Goal: Obtain resource: Obtain resource

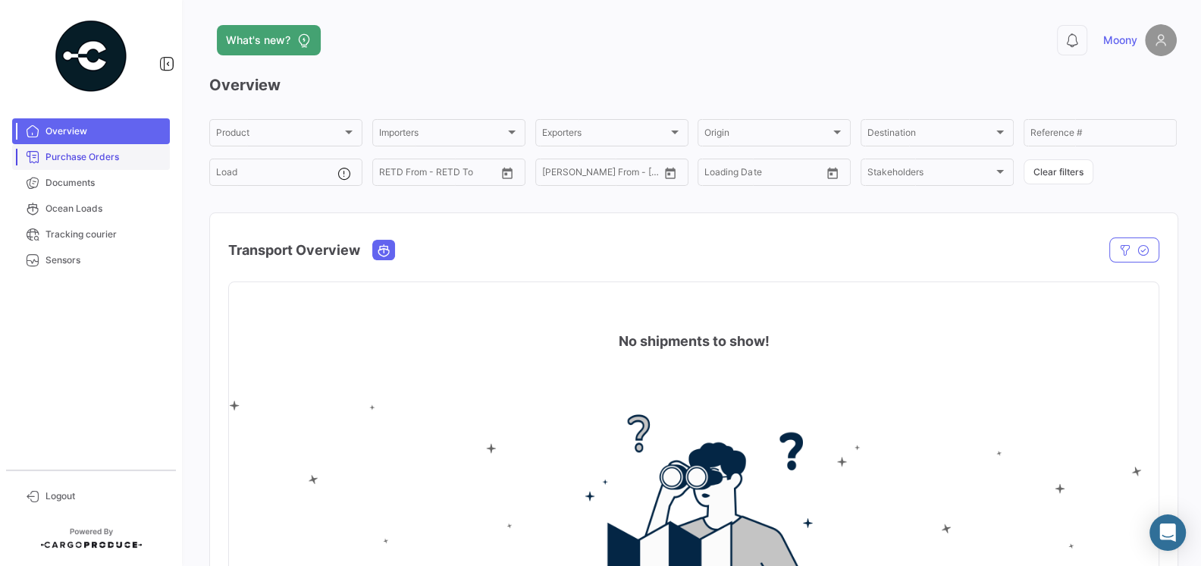
click at [99, 148] on link "Purchase Orders" at bounding box center [91, 157] width 158 height 26
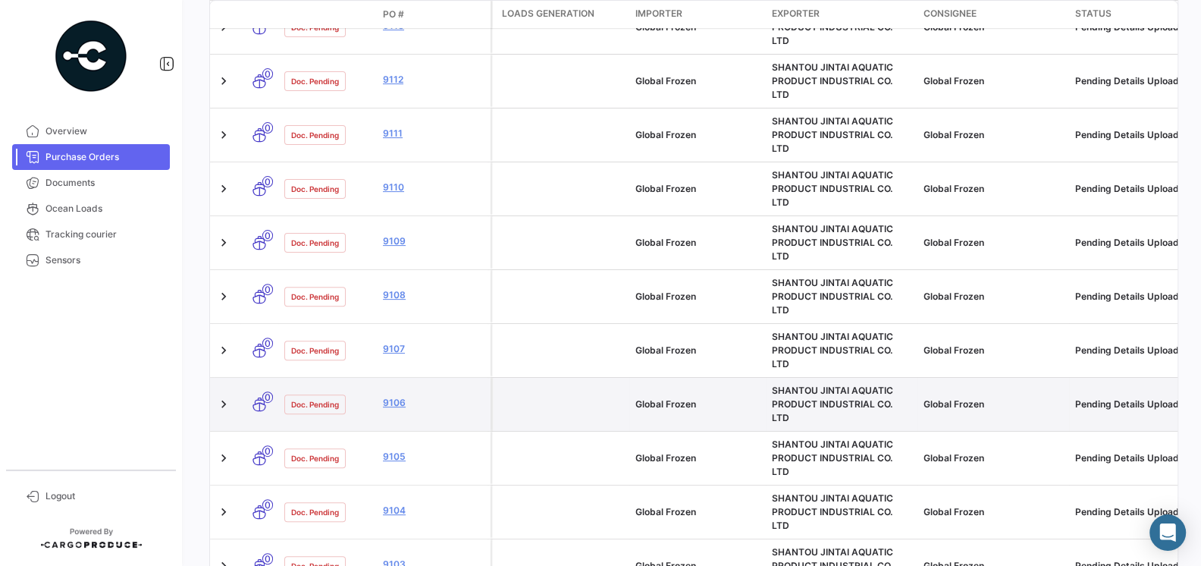
scroll to position [663, 0]
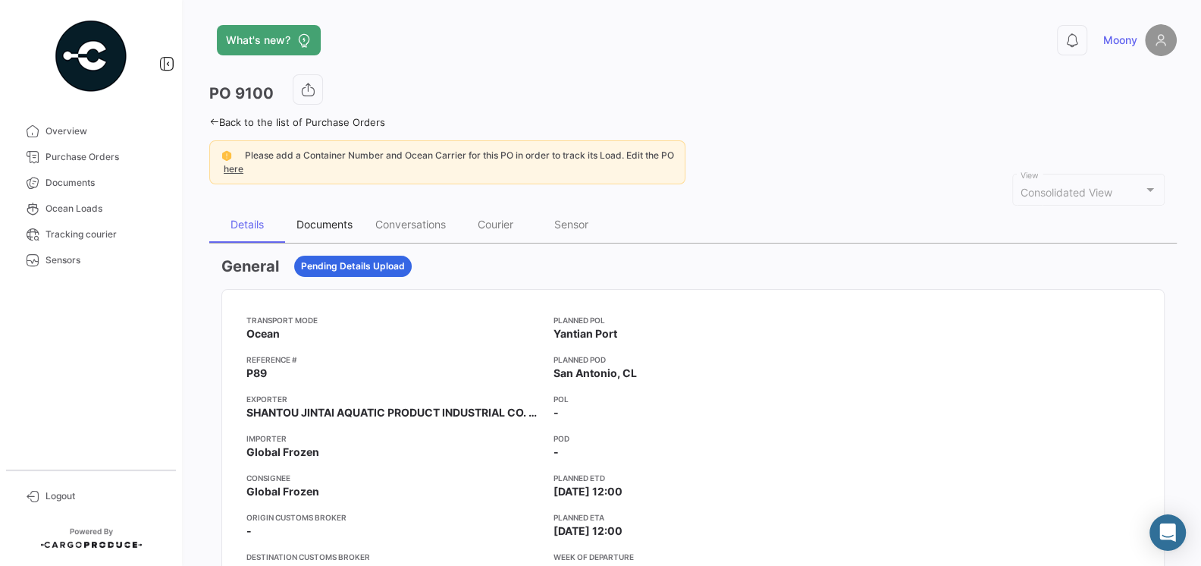
click at [330, 230] on div "Documents" at bounding box center [324, 224] width 79 height 36
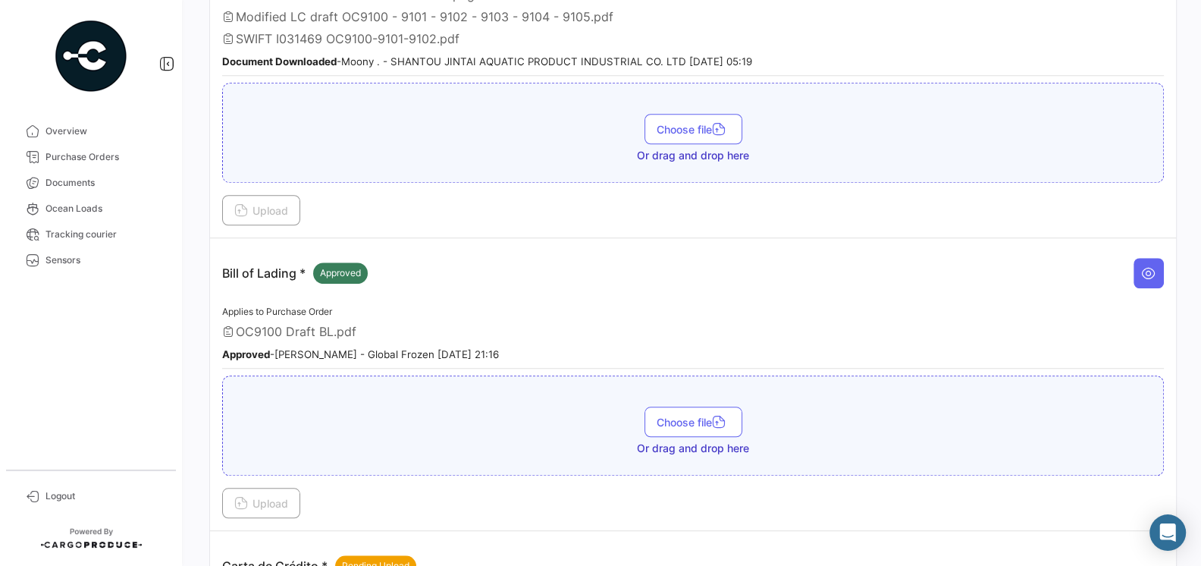
scroll to position [1052, 0]
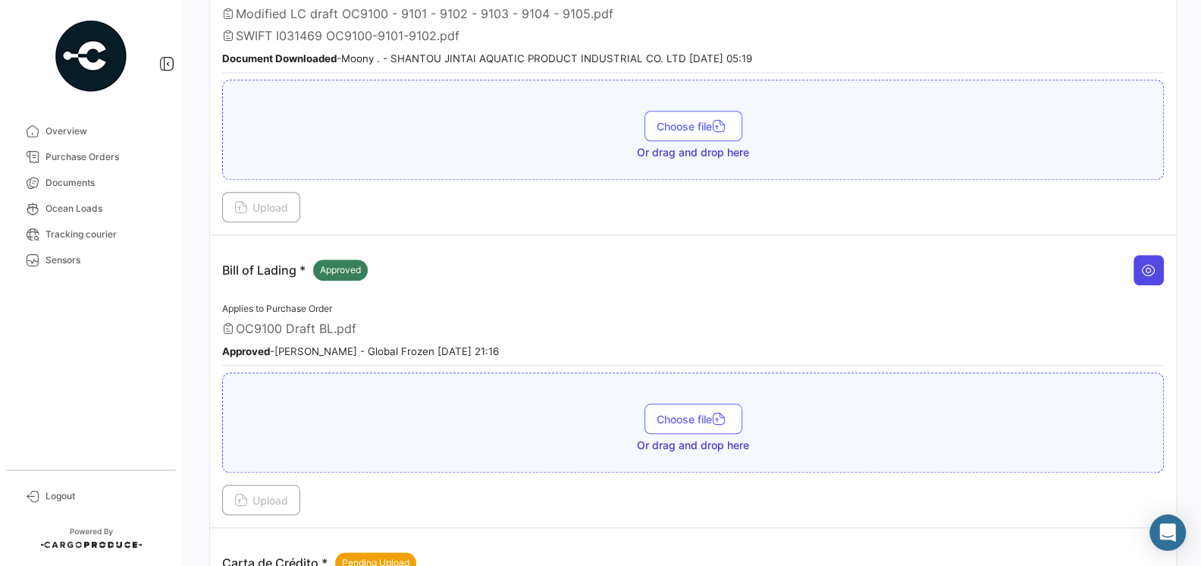
click at [1146, 262] on icon at bounding box center [1148, 269] width 15 height 15
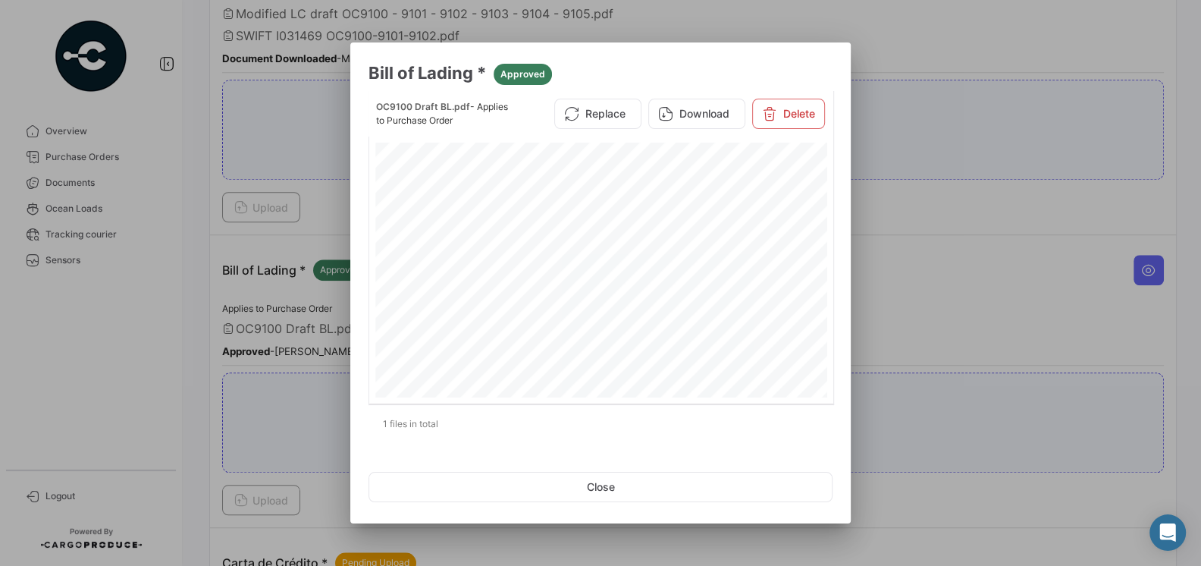
click at [957, 292] on div at bounding box center [600, 283] width 1201 height 566
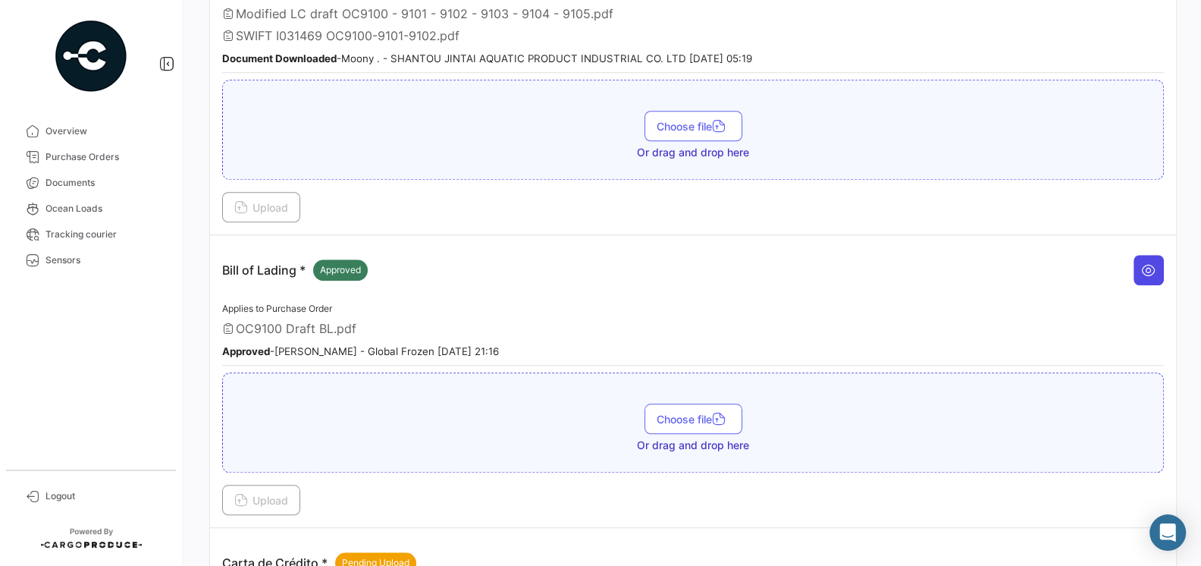
click at [1149, 264] on button at bounding box center [1149, 270] width 30 height 30
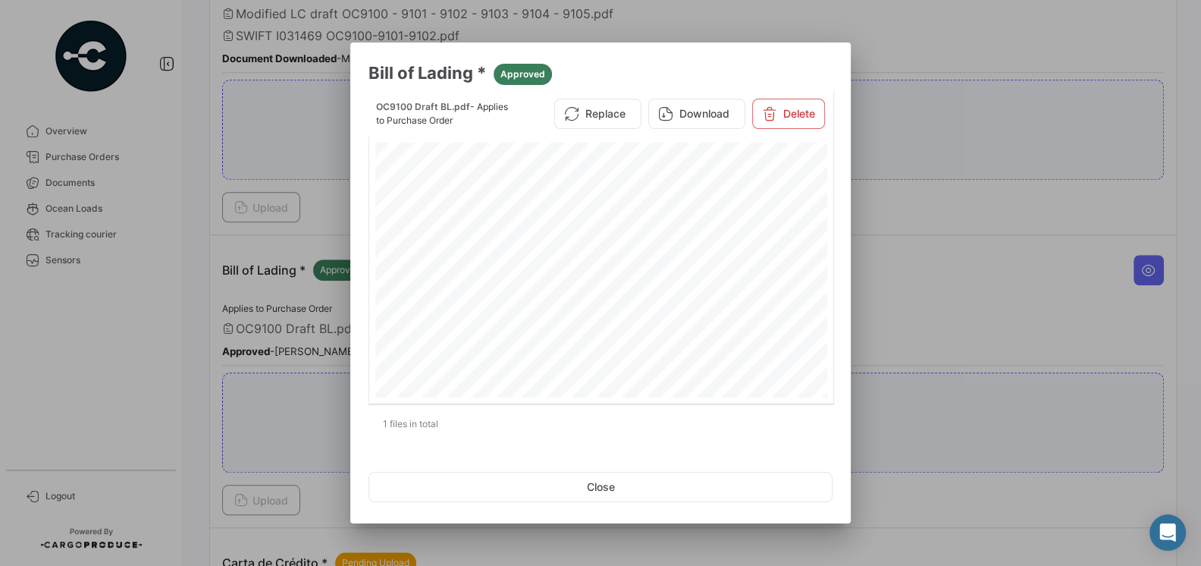
click at [1028, 281] on div at bounding box center [600, 283] width 1201 height 566
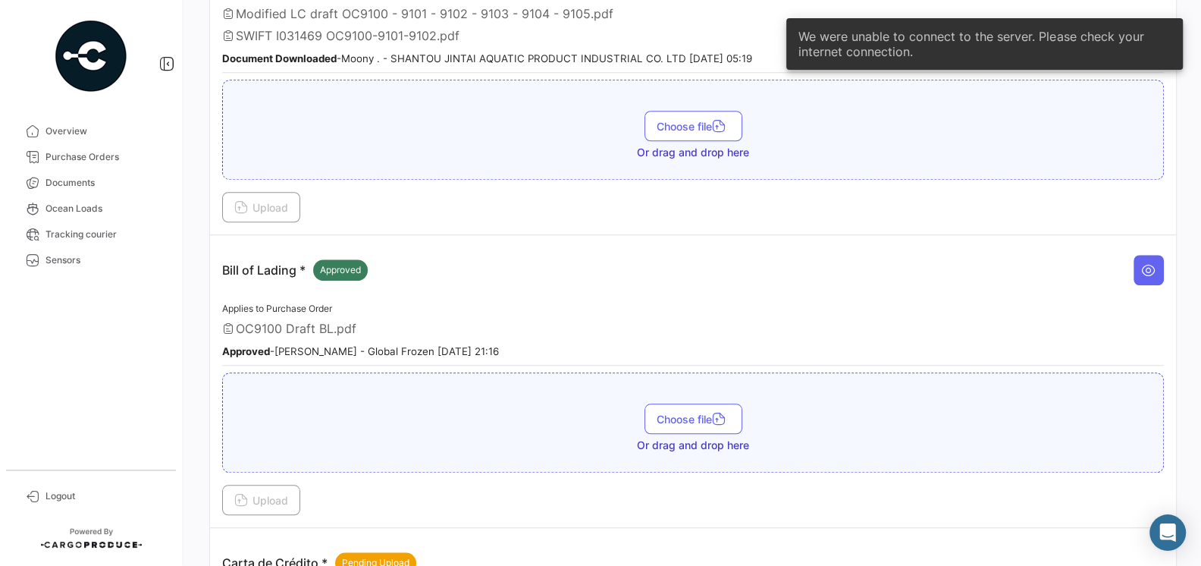
click at [525, 247] on div "Bill of Lading * Approved" at bounding box center [693, 269] width 942 height 45
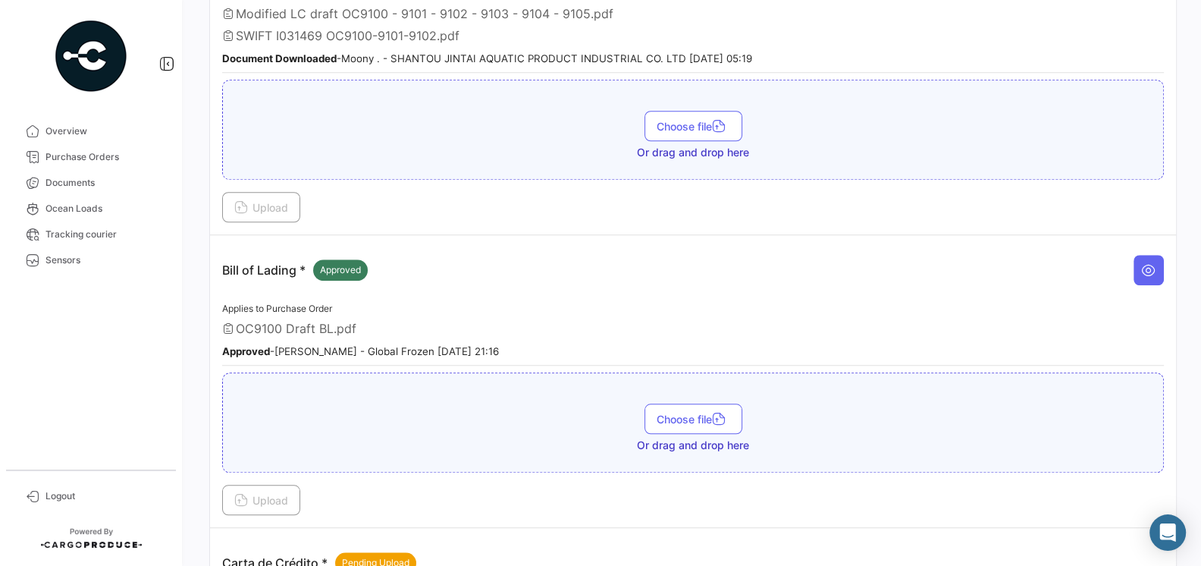
click at [546, 215] on td "03.- SWIFT * Approved Applies to Purchase Order LC Draft OC9100 - 9101 - 9102 -…" at bounding box center [693, 55] width 966 height 359
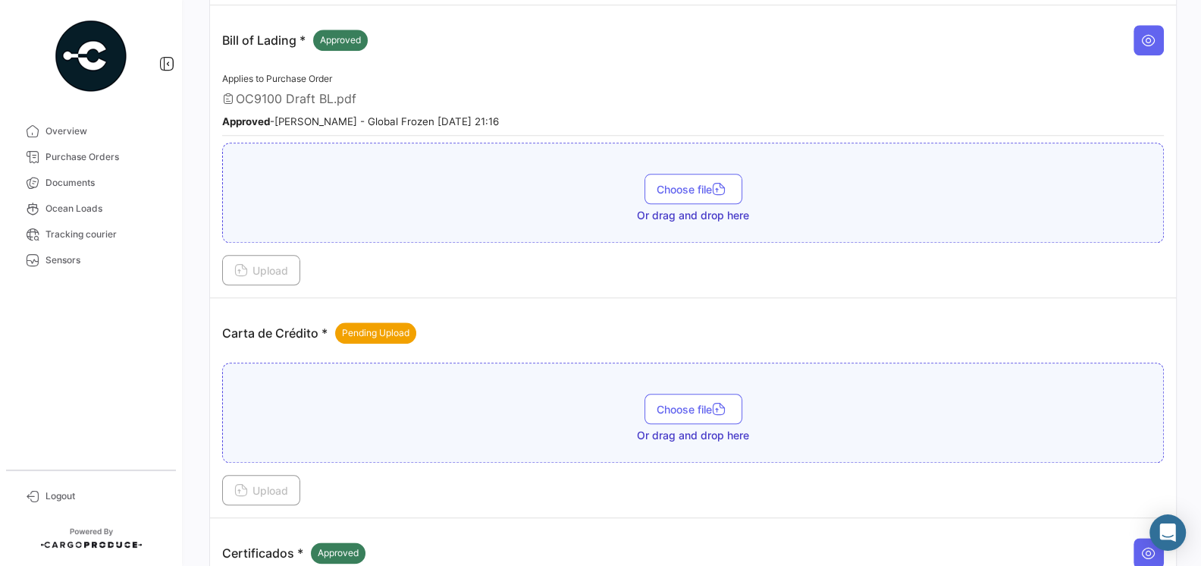
scroll to position [1187, 0]
